Goal: Task Accomplishment & Management: Complete application form

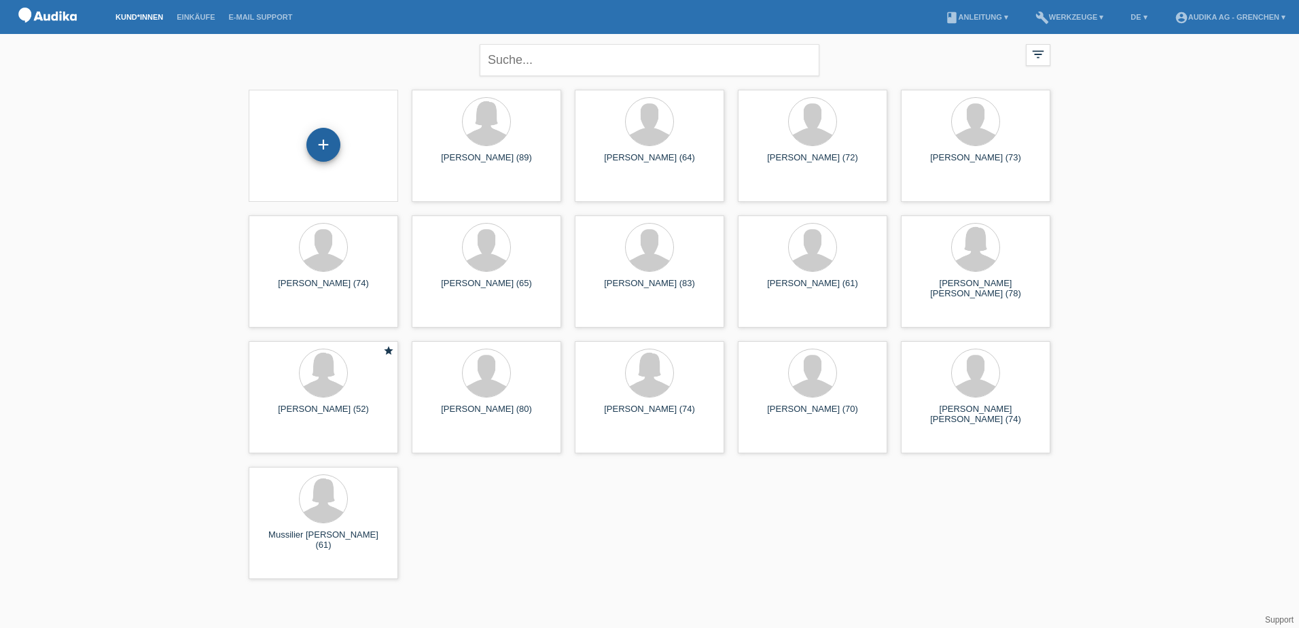
click at [326, 145] on div "+" at bounding box center [323, 145] width 34 height 34
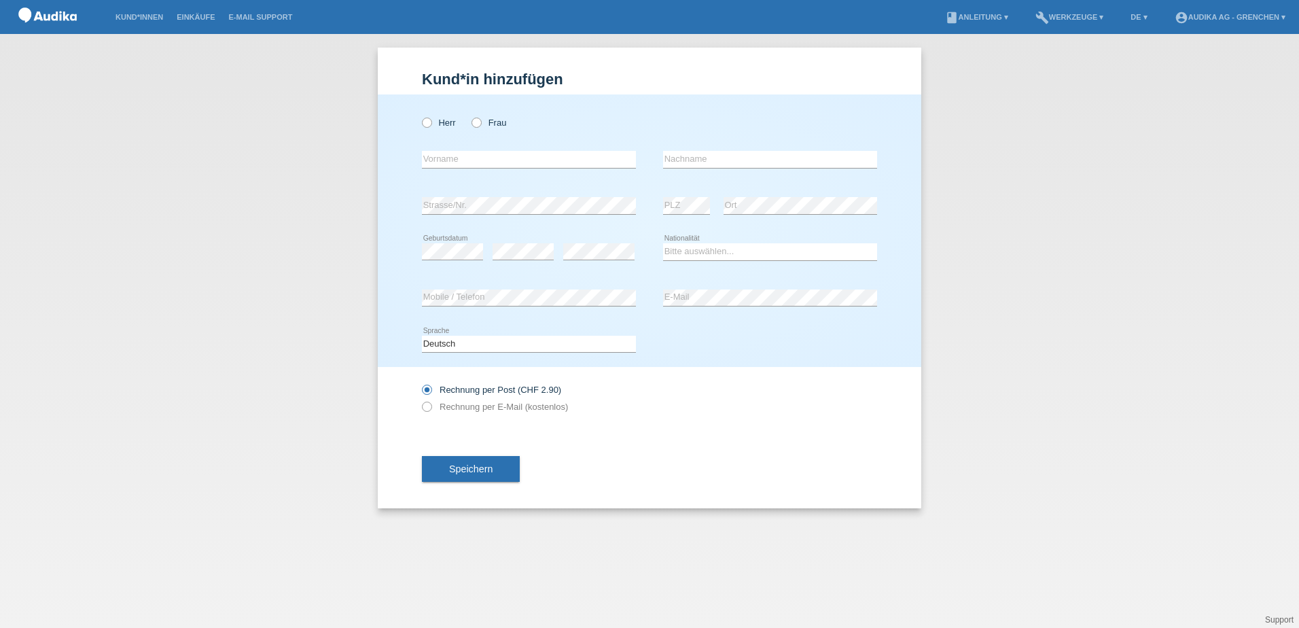
click at [476, 117] on div "Herr Frau" at bounding box center [529, 123] width 214 height 28
click at [470, 116] on icon at bounding box center [470, 116] width 0 height 0
click at [476, 122] on input "Frau" at bounding box center [476, 122] width 9 height 9
radio input "true"
click at [495, 156] on input "text" at bounding box center [529, 159] width 214 height 17
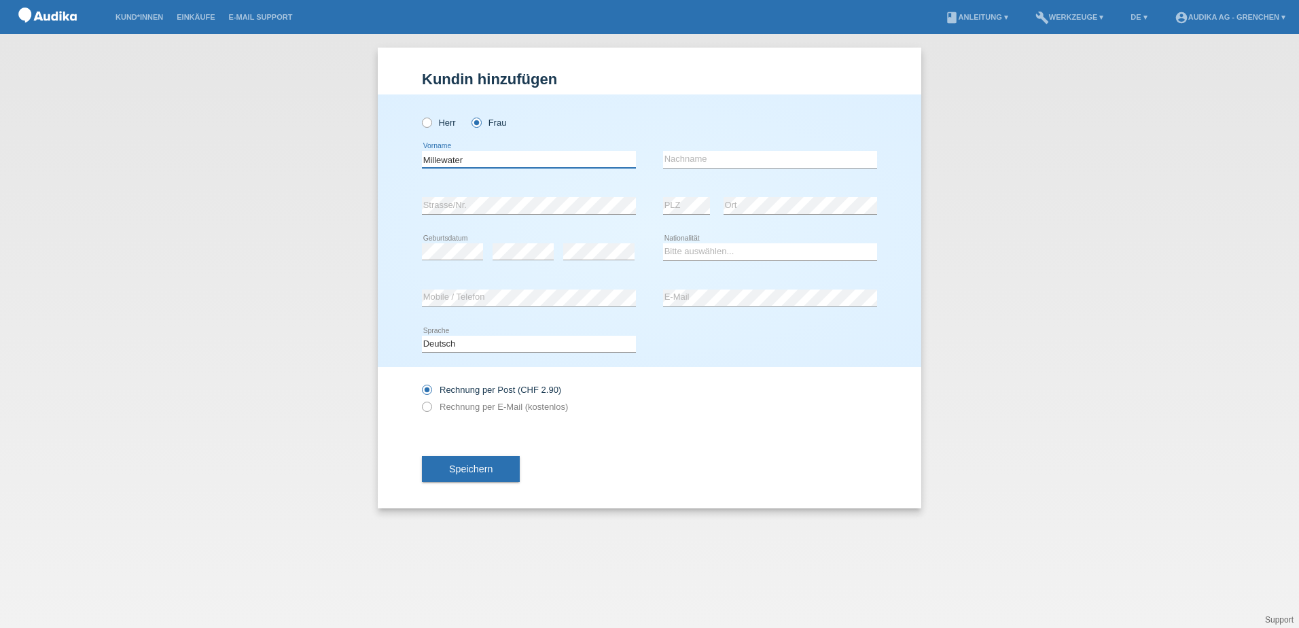
type input "Millewater"
click at [692, 164] on input "text" at bounding box center [770, 159] width 214 height 17
type input "Colette"
click at [723, 245] on div "Bitte auswählen... Schweiz Deutschland Liechtenstein Österreich ------------ Af…" at bounding box center [770, 252] width 214 height 46
click at [722, 246] on select "Bitte auswählen... Schweiz Deutschland Liechtenstein Österreich ------------ Af…" at bounding box center [770, 251] width 214 height 16
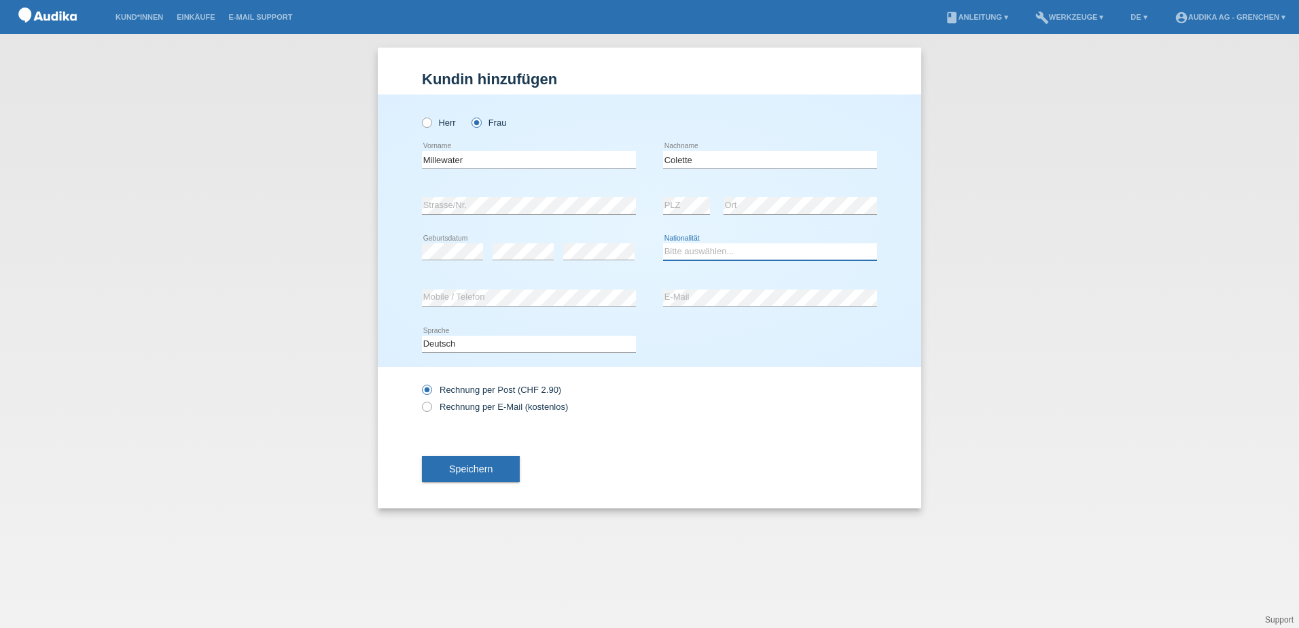
select select "CH"
click at [663, 243] on select "Bitte auswählen... Schweiz Deutschland Liechtenstein Österreich ------------ Af…" at bounding box center [770, 251] width 214 height 16
click at [420, 400] on icon at bounding box center [420, 400] width 0 height 0
click at [426, 409] on input "Rechnung per E-Mail (kostenlos)" at bounding box center [426, 410] width 9 height 17
radio input "true"
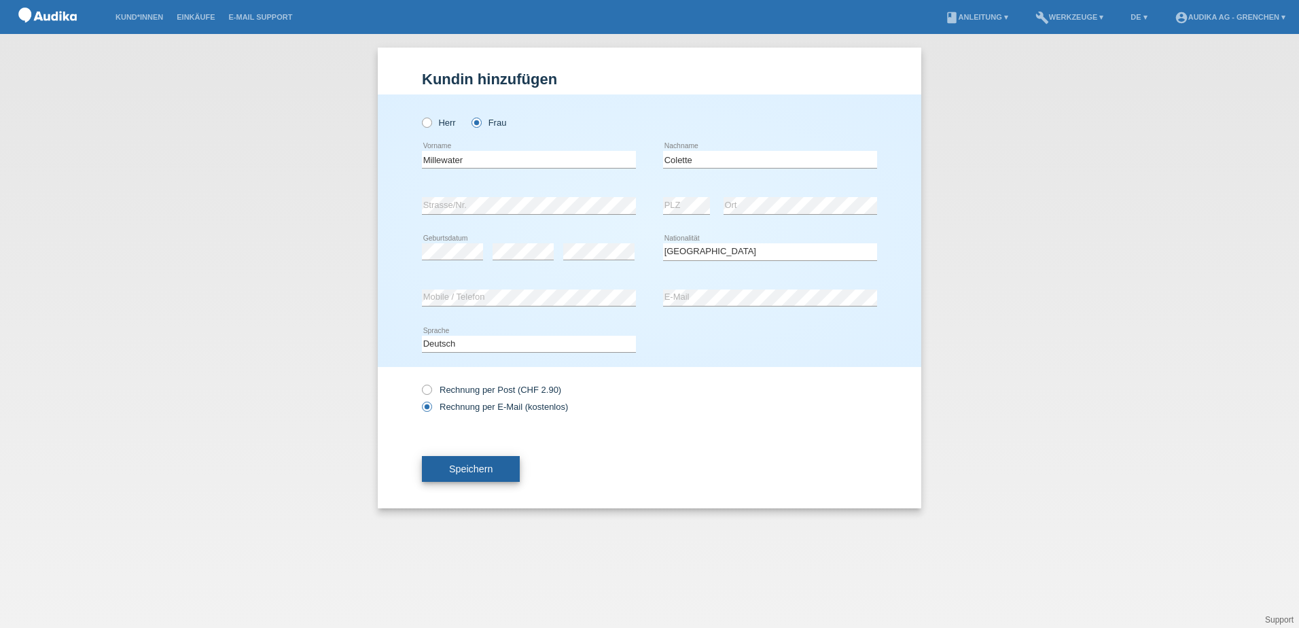
click at [490, 476] on button "Speichern" at bounding box center [471, 469] width 98 height 26
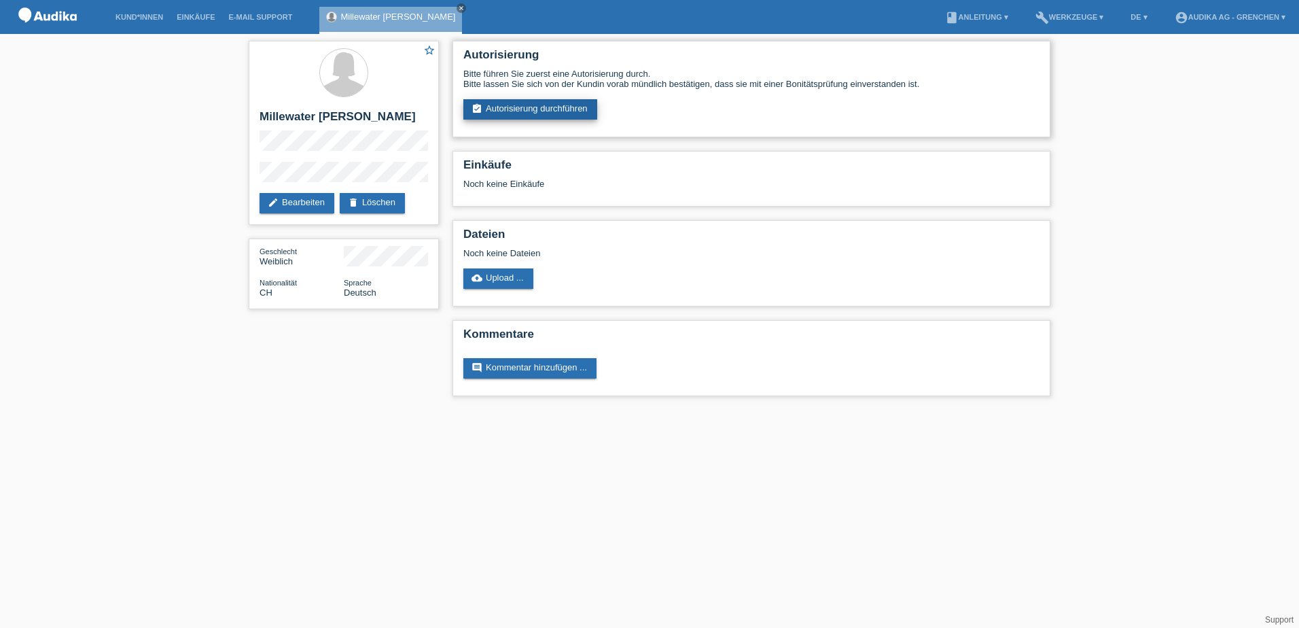
click at [549, 109] on link "assignment_turned_in Autorisierung durchführen" at bounding box center [530, 109] width 134 height 20
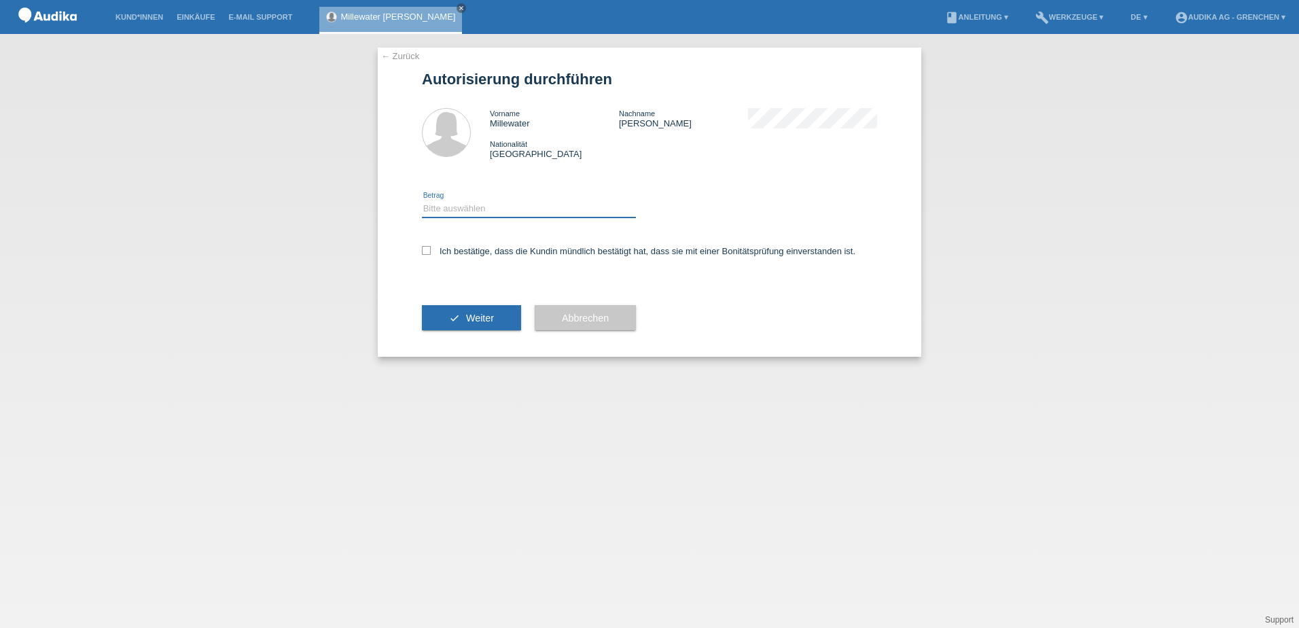
click at [476, 204] on select "Bitte auswählen CHF 1.00 - CHF 499.00 CHF 500.00 - CHF 1'999.00 CHF 2'000.00 - …" at bounding box center [529, 208] width 214 height 16
select select "3"
click at [422, 200] on select "Bitte auswählen CHF 1.00 - CHF 499.00 CHF 500.00 - CHF 1'999.00 CHF 2'000.00 - …" at bounding box center [529, 208] width 214 height 16
click at [425, 249] on icon at bounding box center [426, 250] width 9 height 9
click at [425, 249] on input "Ich bestätige, dass die Kundin mündlich bestätigt hat, dass sie mit einer Bonit…" at bounding box center [426, 250] width 9 height 9
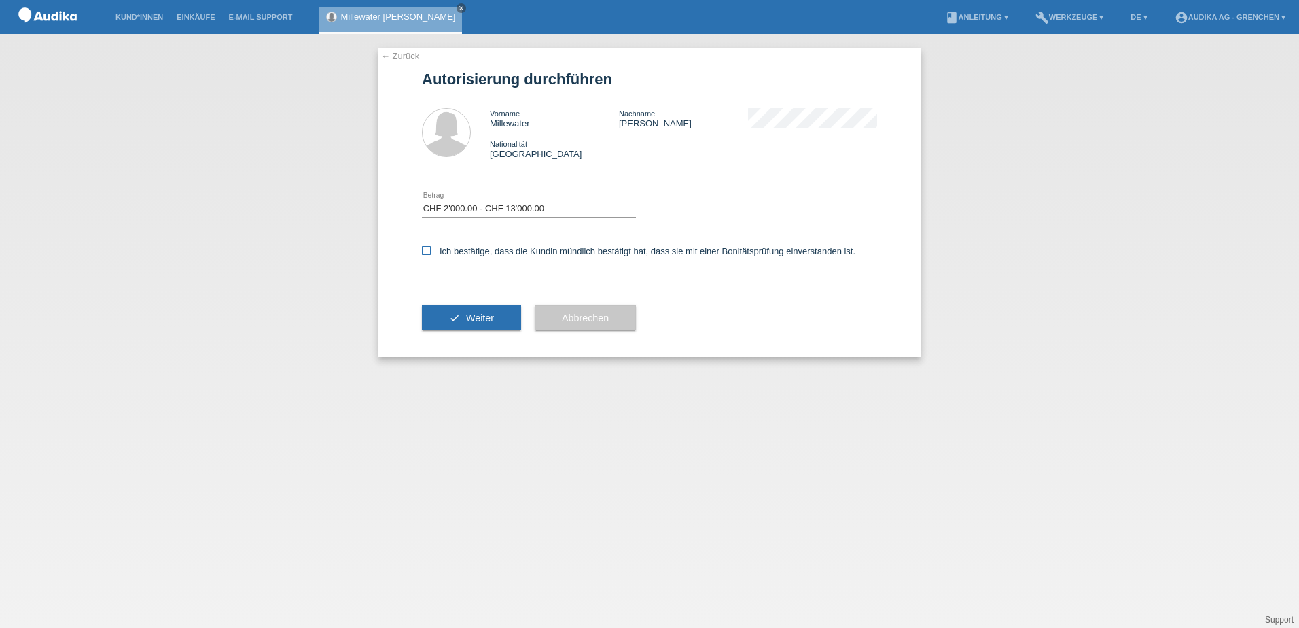
checkbox input "true"
click at [481, 319] on span "Weiter" at bounding box center [480, 318] width 28 height 11
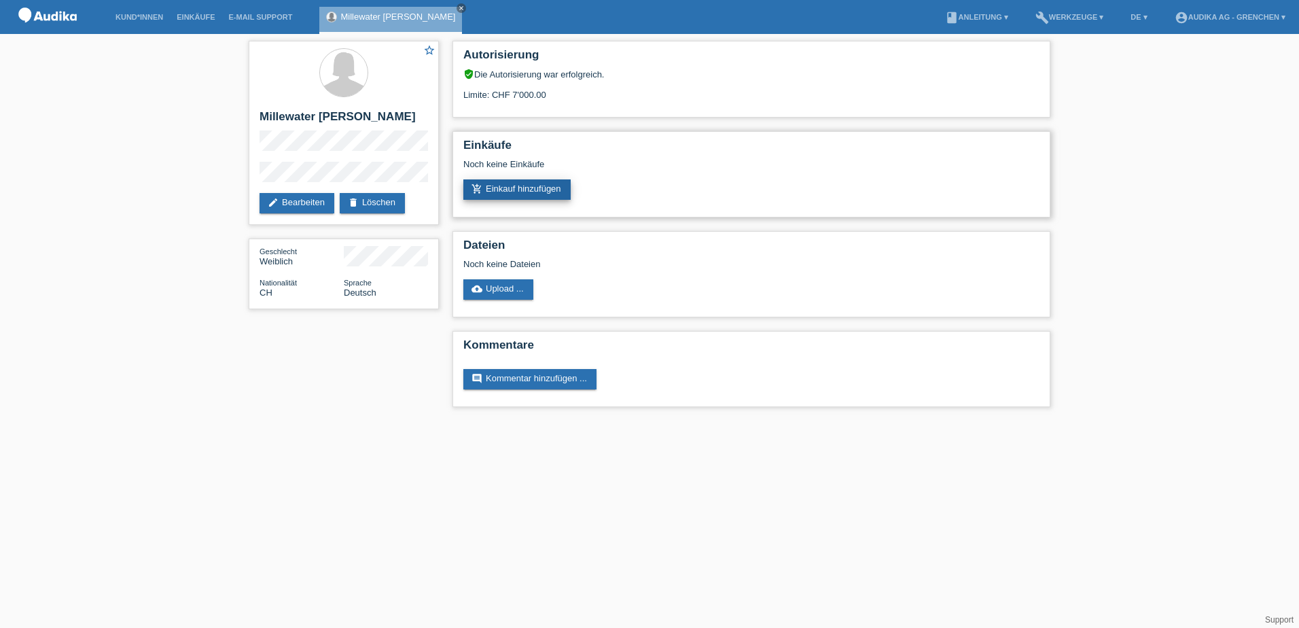
click at [535, 186] on link "add_shopping_cart Einkauf hinzufügen" at bounding box center [516, 189] width 107 height 20
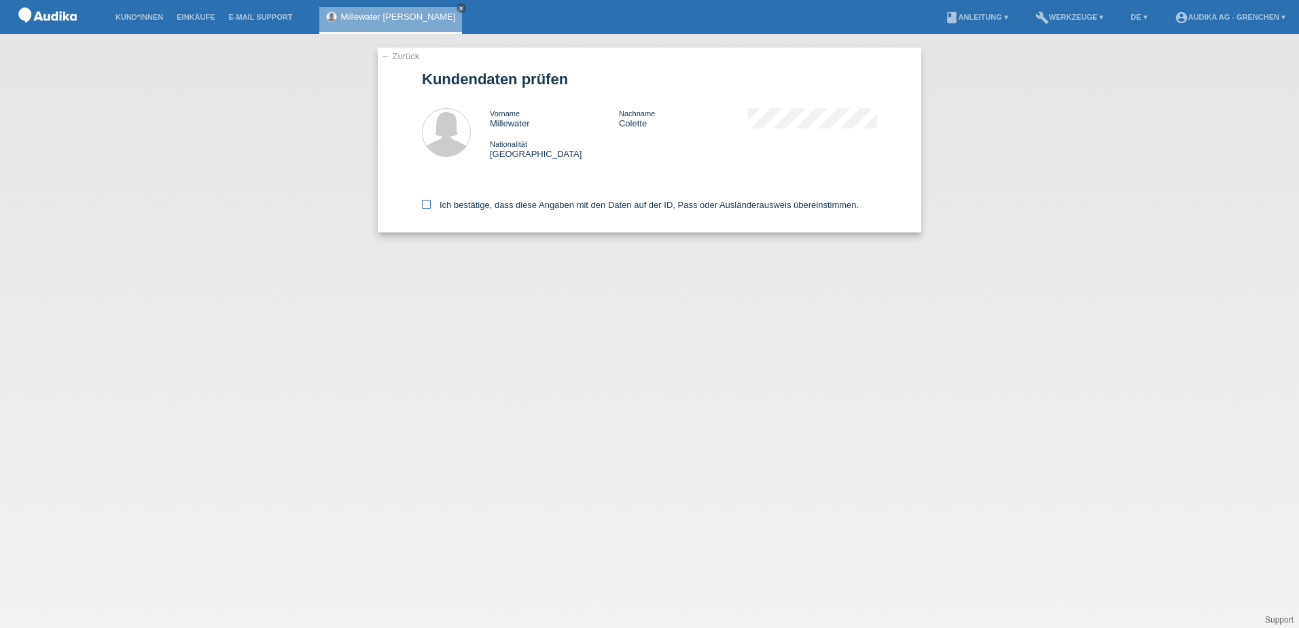
click at [423, 205] on icon at bounding box center [426, 204] width 9 height 9
click at [423, 205] on input "Ich bestätige, dass diese Angaben mit den Daten auf der ID, Pass oder Ausländer…" at bounding box center [426, 204] width 9 height 9
checkbox input "true"
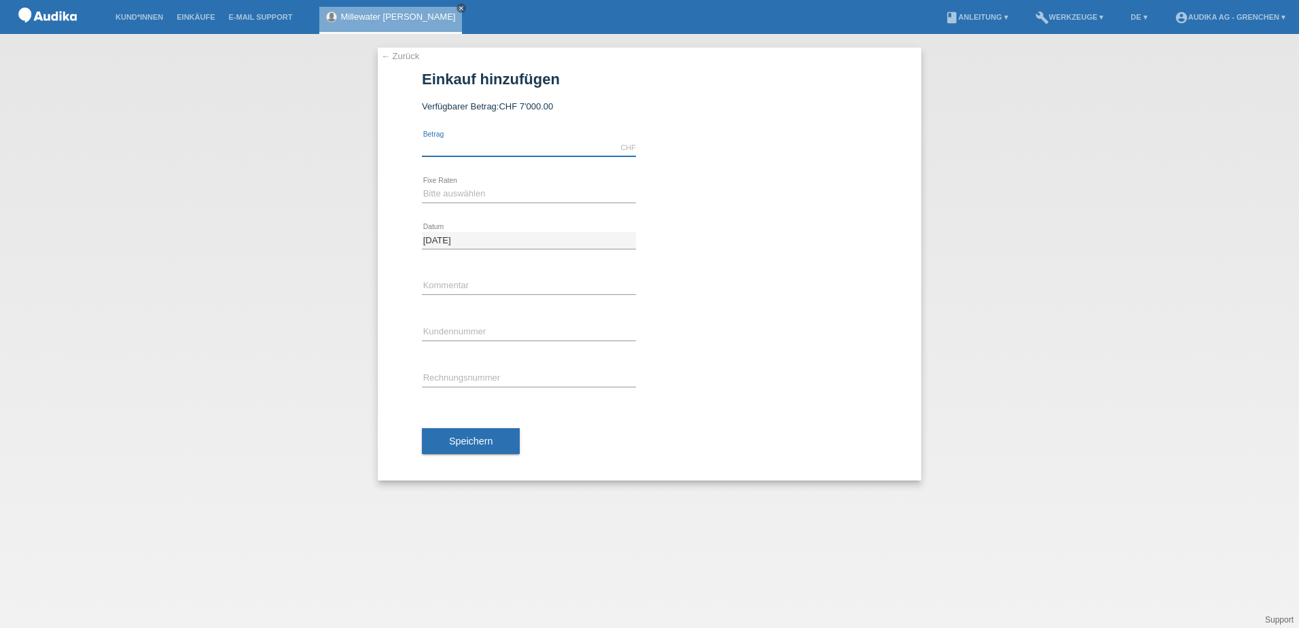
click at [482, 147] on input "text" at bounding box center [529, 147] width 214 height 17
type input "7549.00"
click at [459, 192] on select "Bitte auswählen 12 Raten 24 Raten" at bounding box center [529, 193] width 214 height 16
select select "178"
click at [422, 185] on select "Bitte auswählen 12 Raten 24 Raten" at bounding box center [529, 193] width 214 height 16
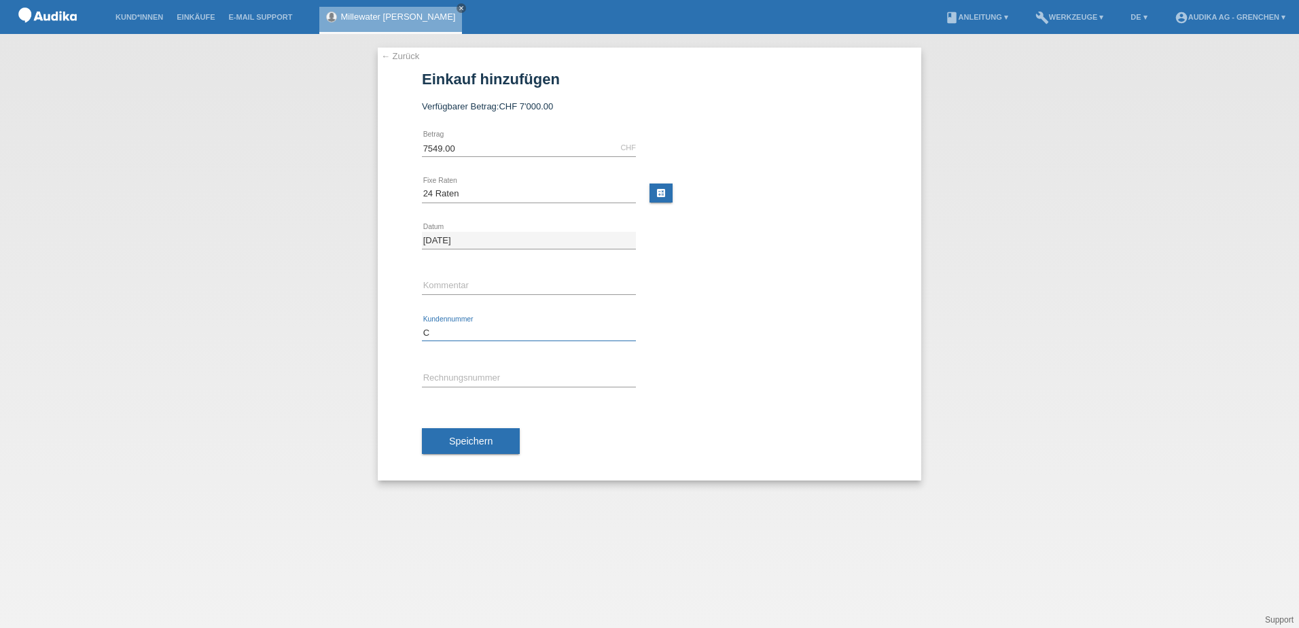
click at [457, 327] on input "C" at bounding box center [529, 332] width 214 height 17
type input "C14558272"
click at [490, 361] on div "error Rechnungsnummer" at bounding box center [529, 379] width 214 height 46
click at [490, 373] on input "SOI" at bounding box center [529, 378] width 214 height 17
type input "SOI000348355"
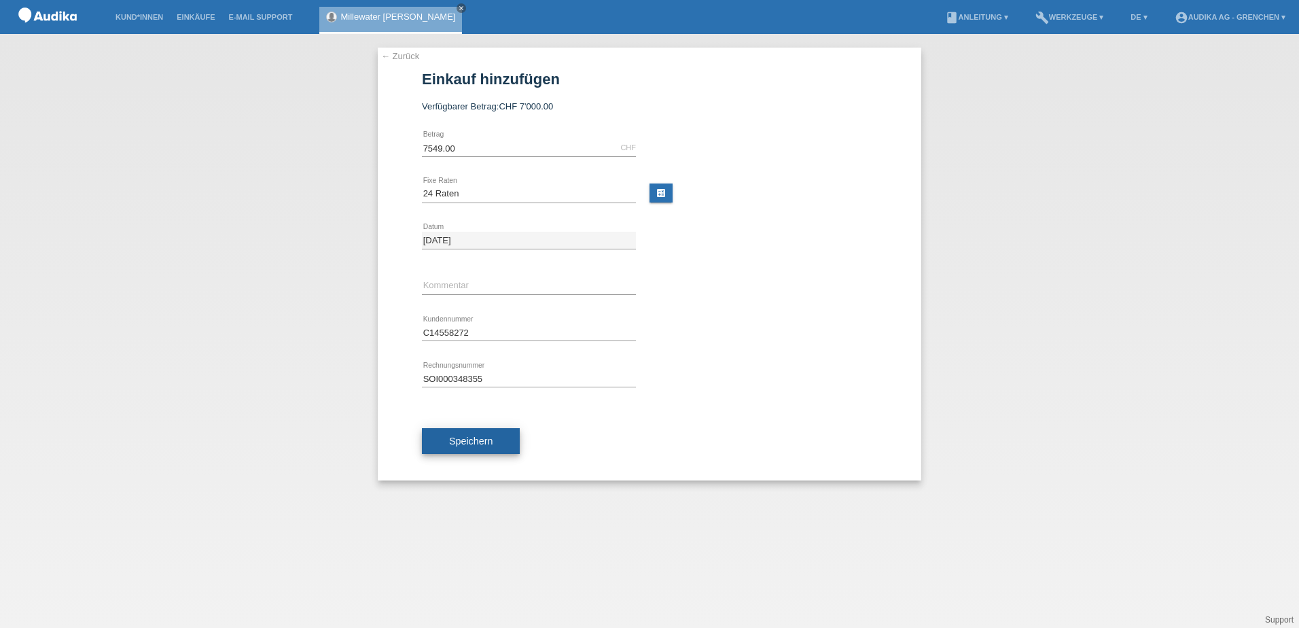
click at [483, 442] on span "Speichern" at bounding box center [470, 441] width 43 height 11
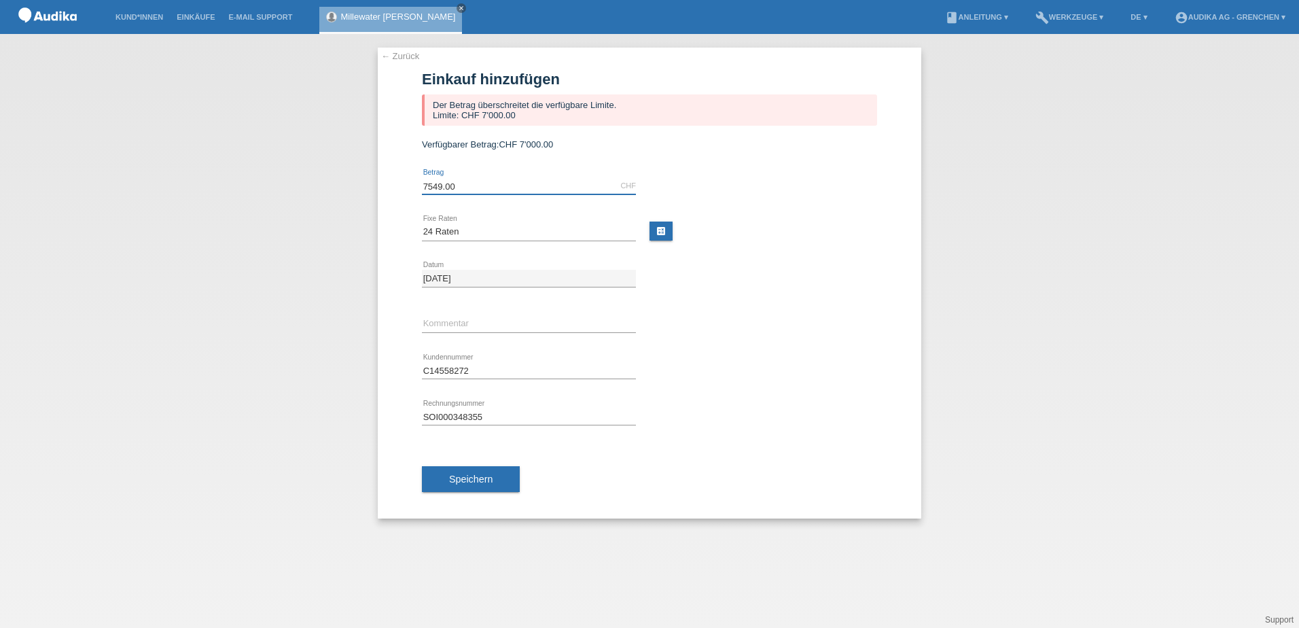
click at [459, 188] on input "7549.00" at bounding box center [529, 185] width 214 height 17
type input "7000.00"
click at [480, 482] on span "Speichern" at bounding box center [470, 479] width 43 height 11
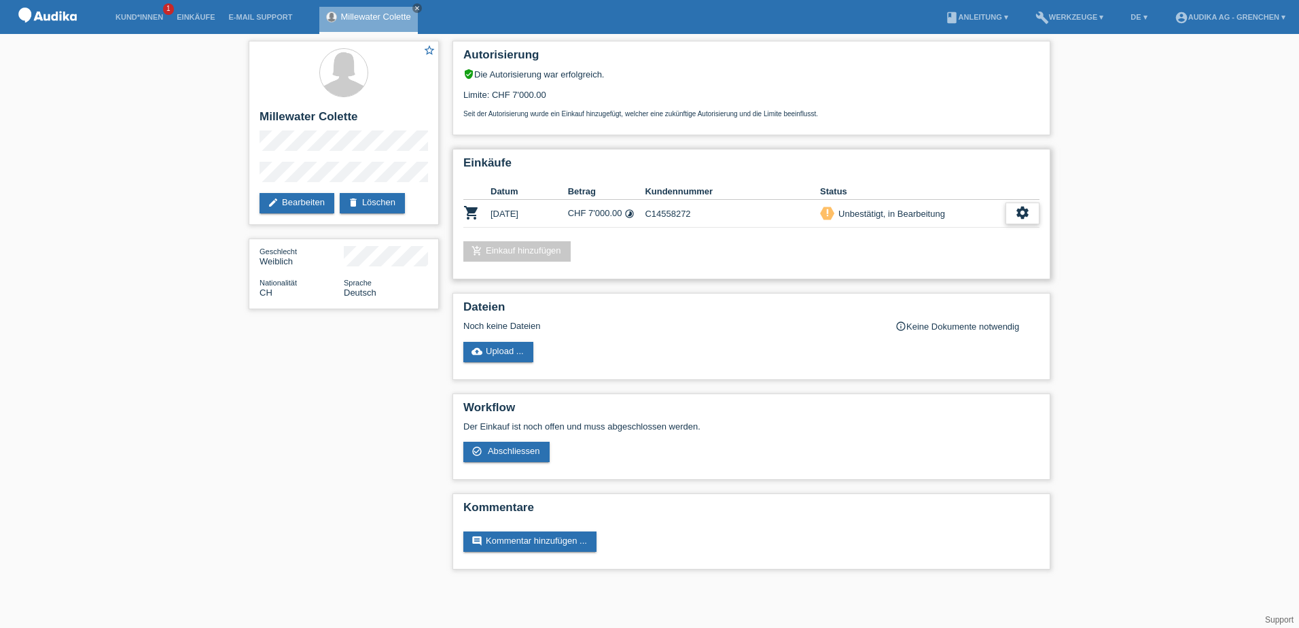
click at [1023, 215] on icon "settings" at bounding box center [1022, 212] width 15 height 15
click at [1024, 213] on icon "settings" at bounding box center [1022, 212] width 15 height 15
click at [937, 255] on span "AGB herunterladen" at bounding box center [924, 255] width 79 height 16
click at [1029, 206] on icon "settings" at bounding box center [1022, 212] width 15 height 15
click at [892, 232] on span "Anzeigen" at bounding box center [905, 234] width 41 height 16
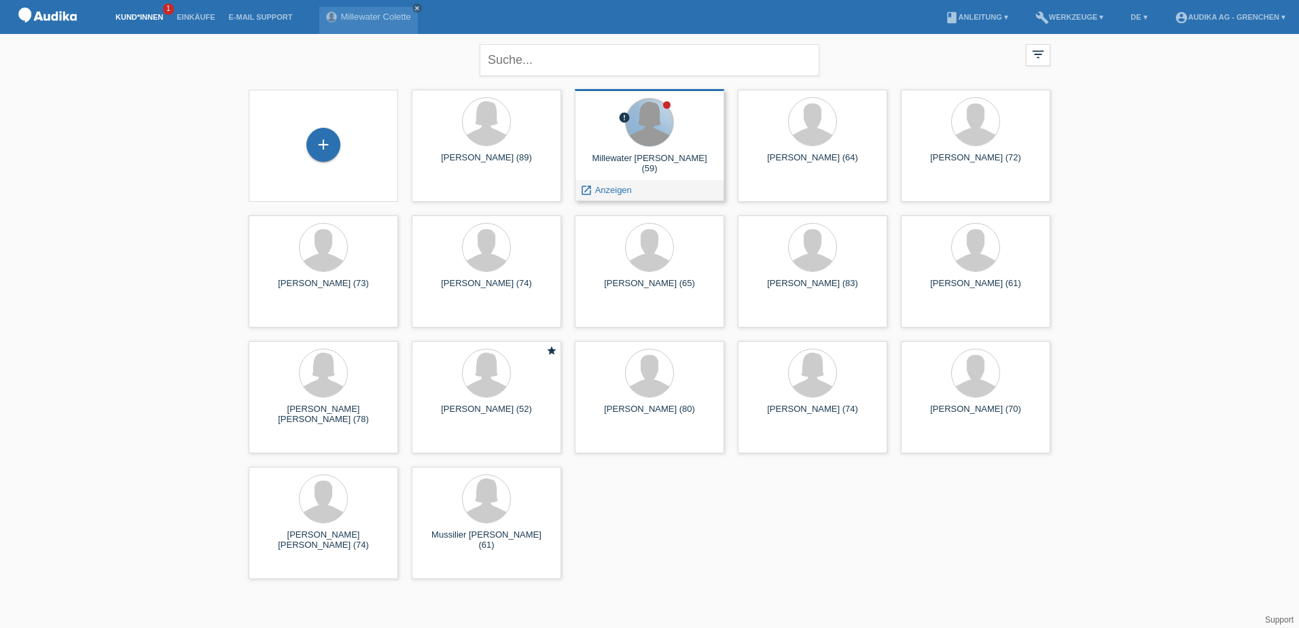
click at [652, 116] on div at bounding box center [650, 123] width 48 height 48
click at [612, 183] on div "launch Anzeigen" at bounding box center [606, 190] width 61 height 20
click at [608, 192] on span "Anzeigen" at bounding box center [613, 190] width 37 height 10
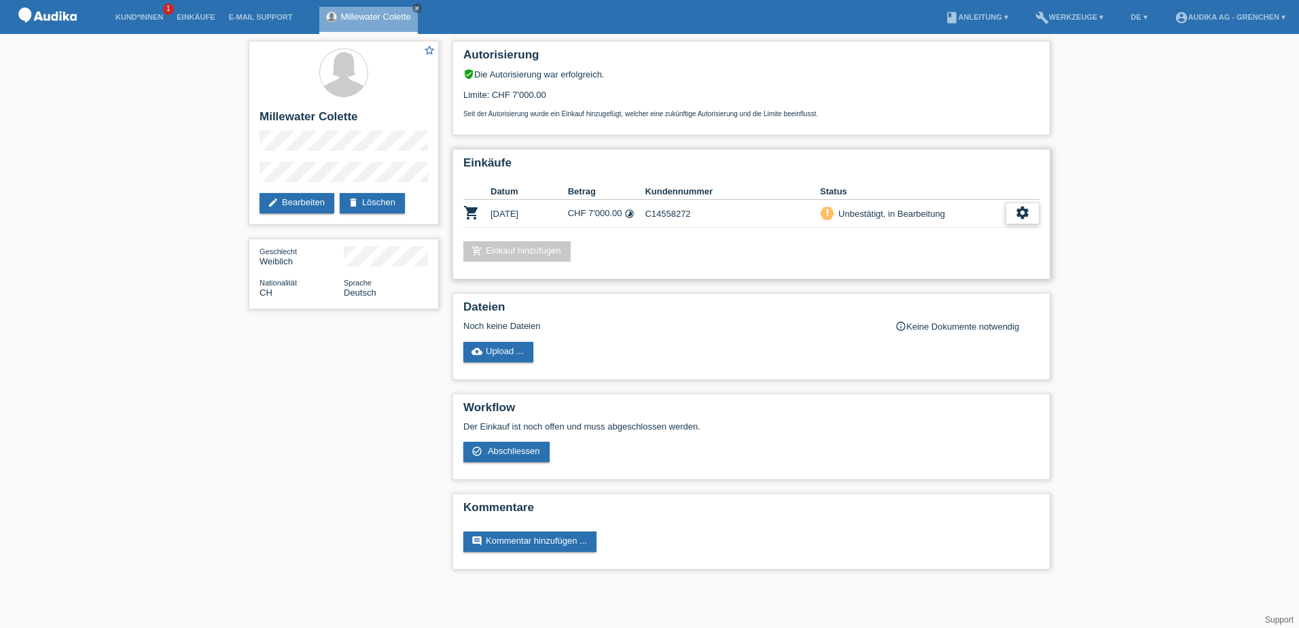
click at [1027, 211] on icon "settings" at bounding box center [1022, 212] width 15 height 15
click at [923, 279] on span "Abschliessen" at bounding box center [913, 275] width 56 height 16
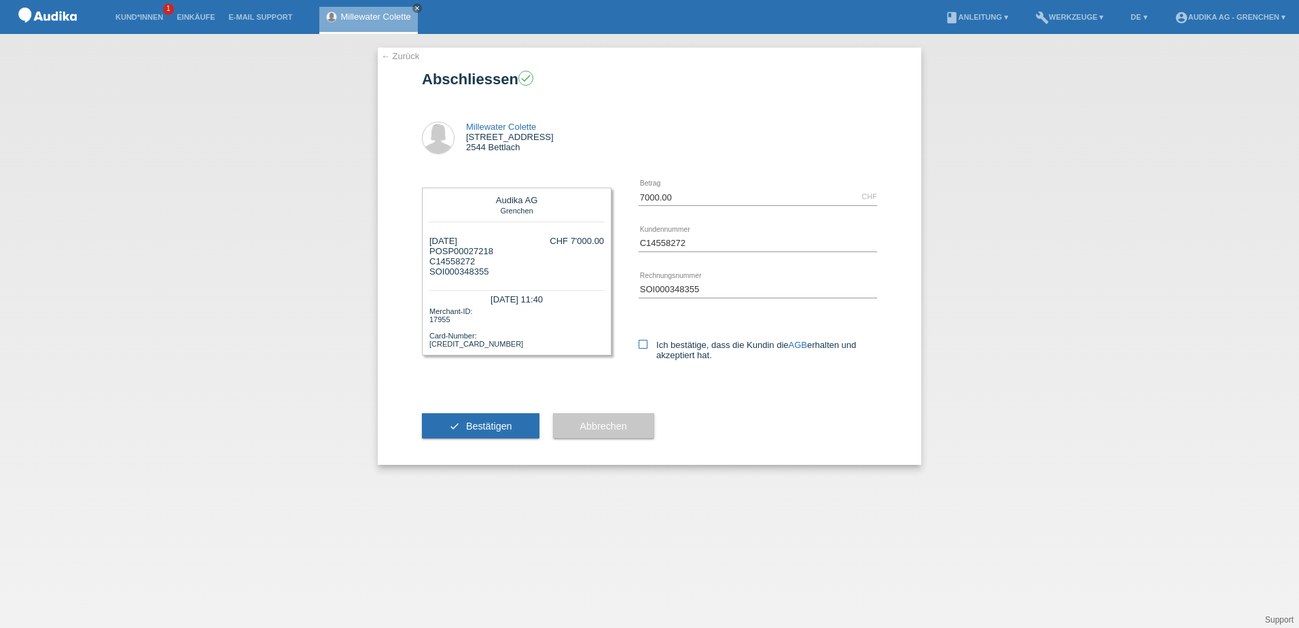
click at [641, 342] on icon at bounding box center [643, 344] width 9 height 9
click at [641, 342] on input "Ich bestätige, dass die Kundin die AGB erhalten und akzeptiert hat." at bounding box center [643, 344] width 9 height 9
checkbox input "true"
drag, startPoint x: 495, startPoint y: 252, endPoint x: 424, endPoint y: 252, distance: 71.3
click at [424, 252] on div "Audika AG Grenchen 08.09.2025 POSP00027218 C14558272 SOI000348355 CHF 7'000.00" at bounding box center [517, 272] width 190 height 168
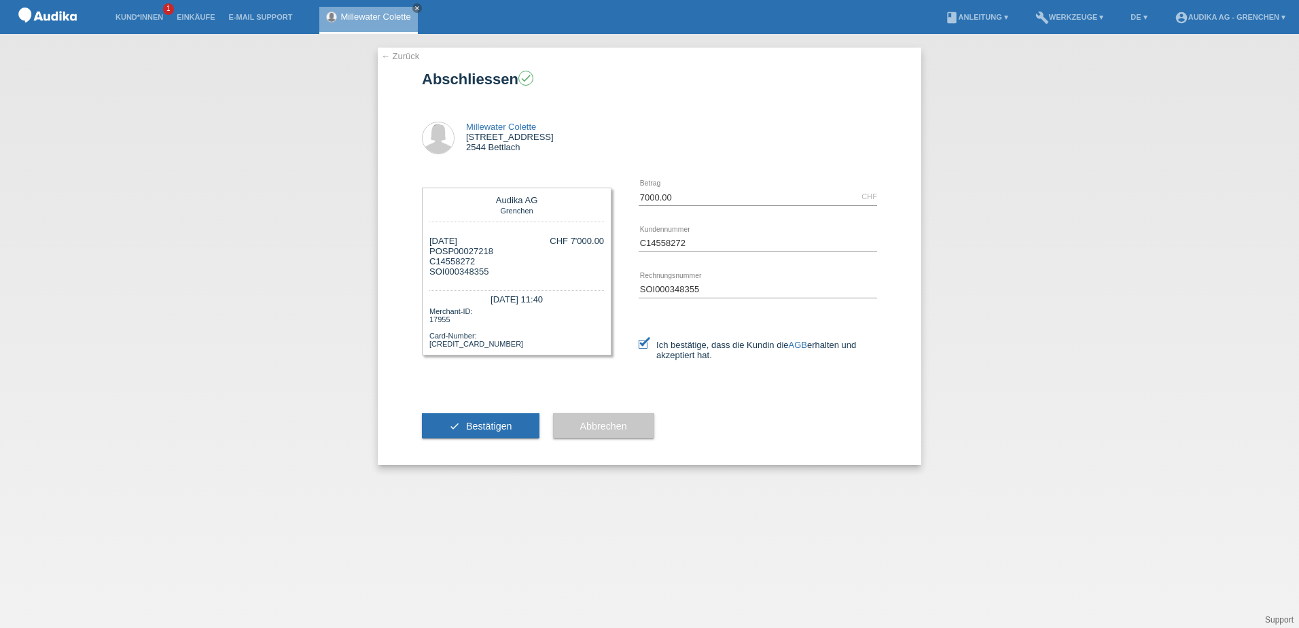
click at [506, 256] on div "08.09.2025 POSP00027218 C14558272 SOI000348355 CHF 7'000.00" at bounding box center [516, 256] width 175 height 41
drag, startPoint x: 493, startPoint y: 251, endPoint x: 442, endPoint y: 250, distance: 51.0
click at [442, 250] on div "08.09.2025 POSP00027218 C14558272 SOI000348355 CHF 7'000.00" at bounding box center [516, 256] width 175 height 41
copy div "SP00027218"
click at [505, 427] on span "Bestätigen" at bounding box center [489, 426] width 46 height 11
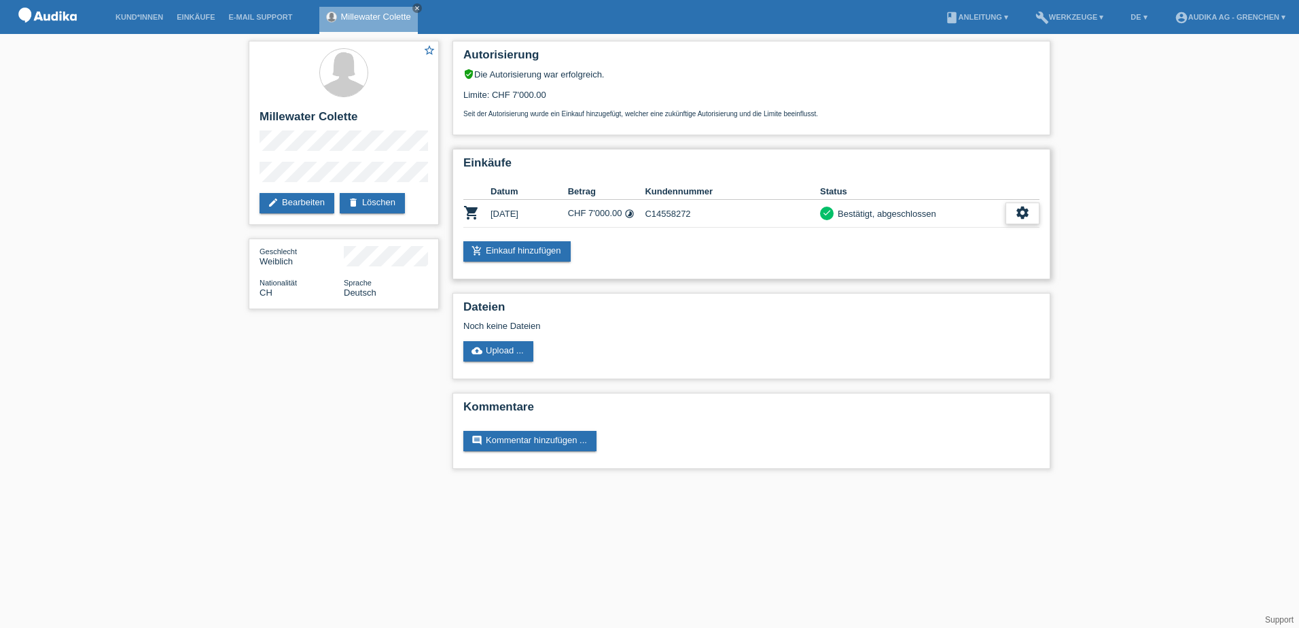
click at [1022, 212] on icon "settings" at bounding box center [1022, 212] width 15 height 15
click at [696, 306] on h2 "Dateien" at bounding box center [751, 310] width 576 height 20
click at [1023, 211] on icon "settings" at bounding box center [1022, 212] width 15 height 15
click at [972, 278] on span "Finanzierungsdetails herunterladen" at bounding box center [948, 275] width 142 height 16
click at [1017, 215] on icon "settings" at bounding box center [1022, 212] width 15 height 15
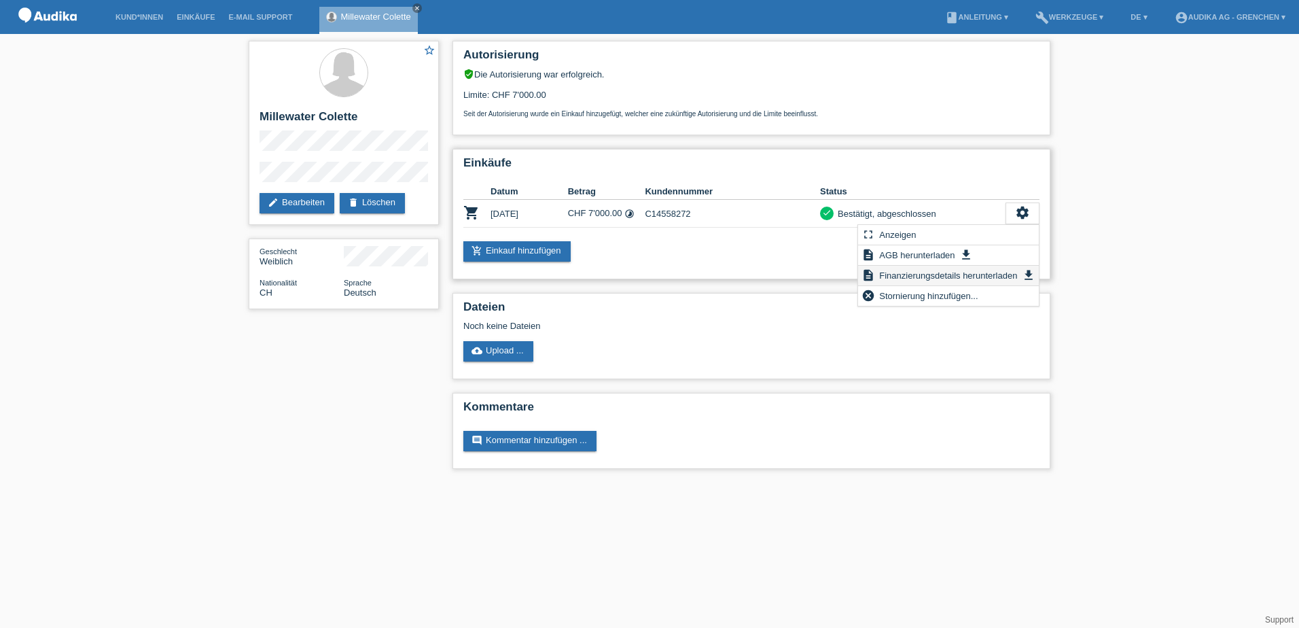
click at [939, 278] on span "Finanzierungsdetails herunterladen" at bounding box center [948, 275] width 142 height 16
